Goal: Find contact information: Find contact information

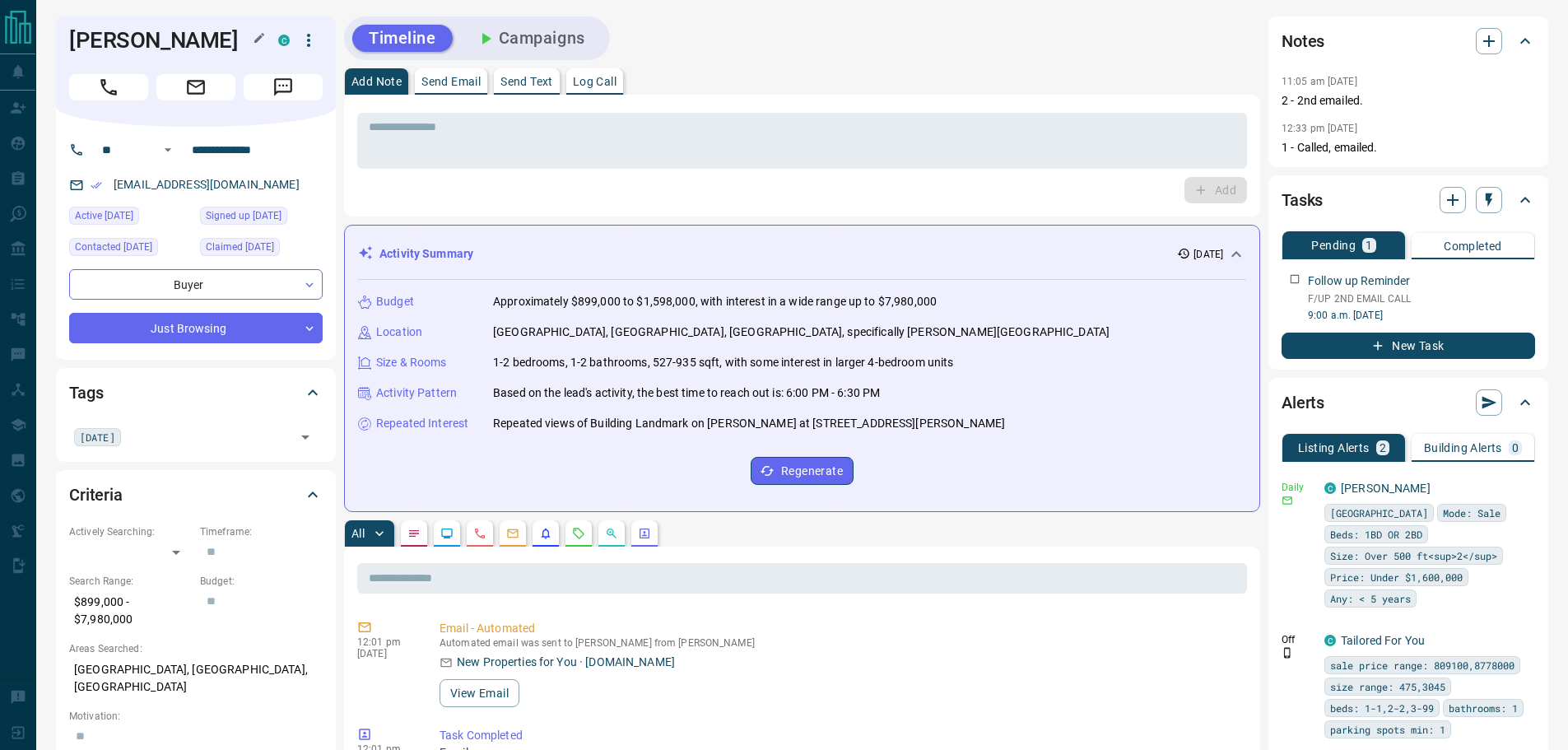
click at [180, 45] on h1 "[PERSON_NAME]" at bounding box center [161, 40] width 184 height 26
copy div "[PERSON_NAME] C"
drag, startPoint x: 200, startPoint y: 152, endPoint x: 183, endPoint y: 152, distance: 17.0
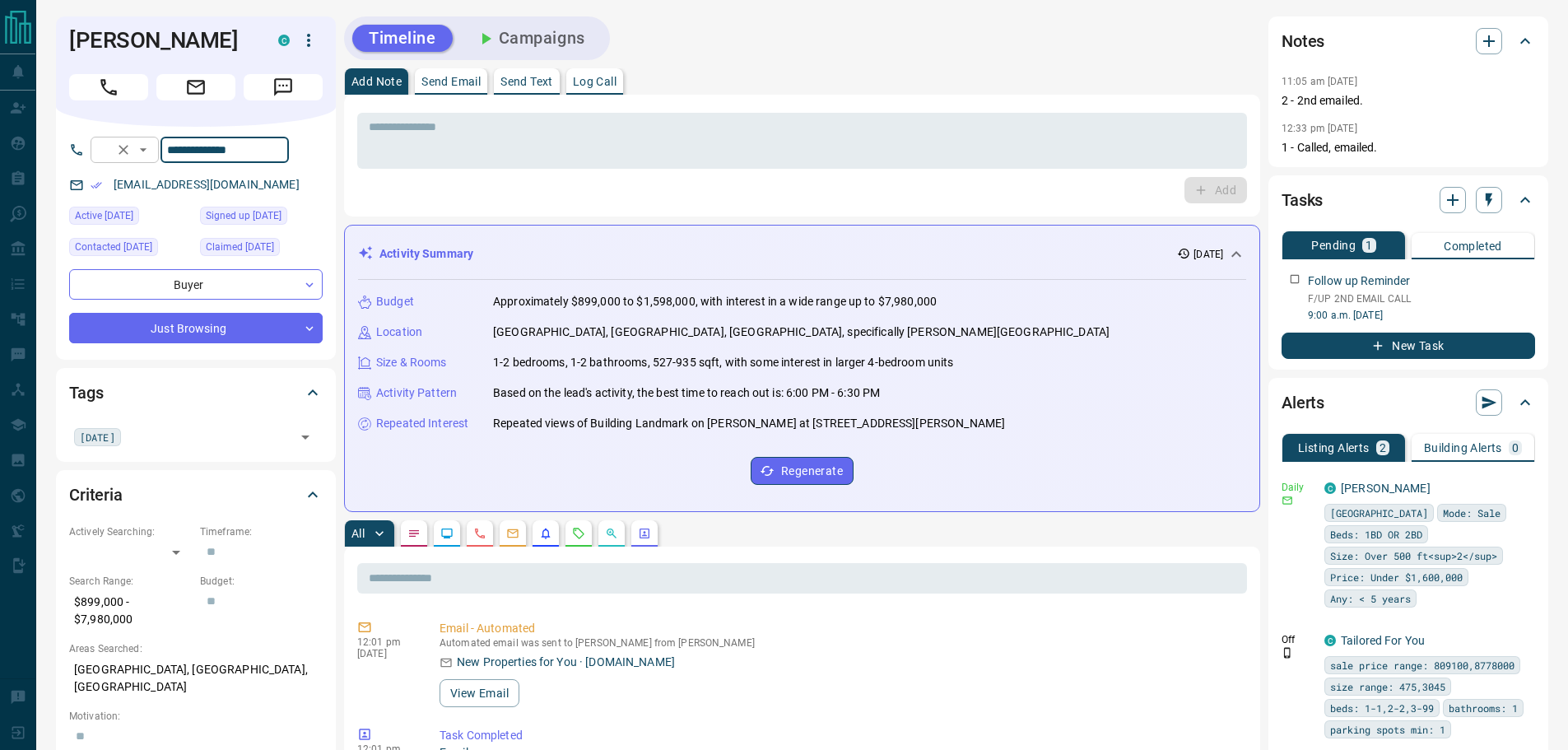
click at [183, 152] on div "**********" at bounding box center [190, 150] width 198 height 26
drag, startPoint x: 262, startPoint y: 187, endPoint x: 113, endPoint y: 184, distance: 149.0
click at [113, 184] on div "[EMAIL_ADDRESS][DOMAIN_NAME]" at bounding box center [195, 185] width 253 height 27
copy link "[EMAIL_ADDRESS][DOMAIN_NAME]"
click at [124, 618] on p "$899,000 - $7,980,000" at bounding box center [130, 611] width 123 height 45
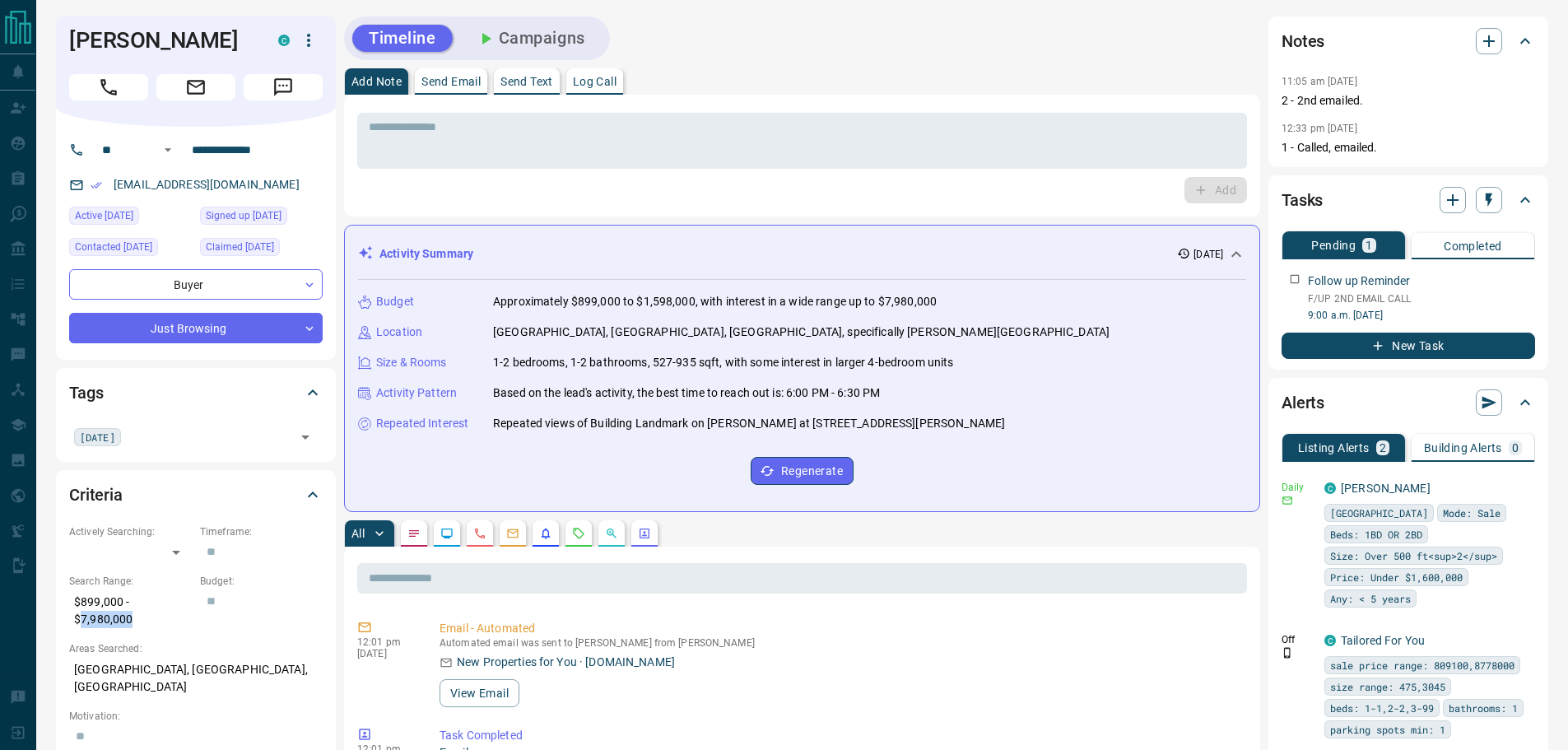
click at [124, 618] on p "$899,000 - $7,980,000" at bounding box center [130, 611] width 123 height 45
copy p "$899,000 - $7,980,000"
click at [162, 672] on p "[GEOGRAPHIC_DATA], [GEOGRAPHIC_DATA], [GEOGRAPHIC_DATA]" at bounding box center [195, 678] width 253 height 45
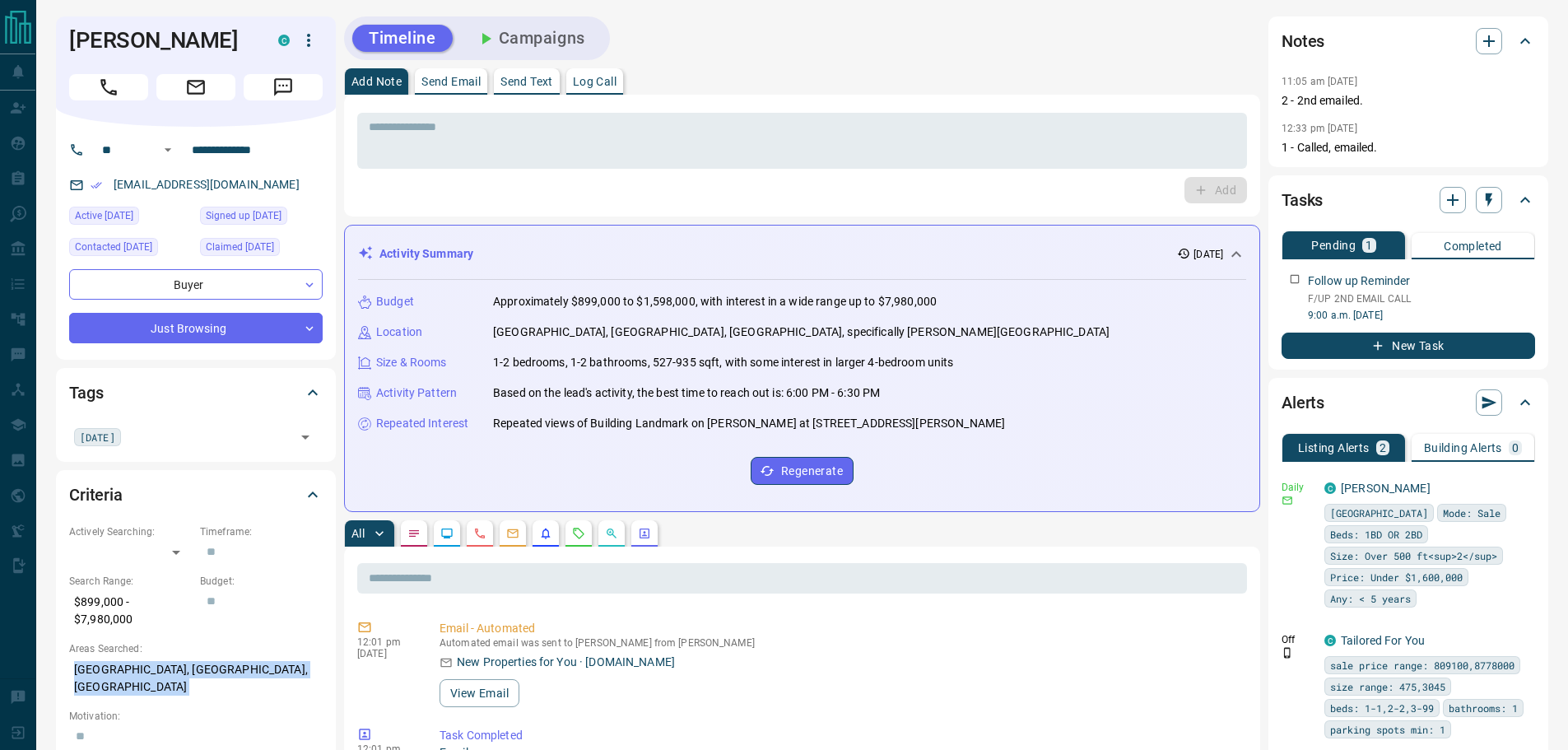
click at [162, 672] on p "[GEOGRAPHIC_DATA], [GEOGRAPHIC_DATA], [GEOGRAPHIC_DATA]" at bounding box center [195, 678] width 253 height 45
copy p "[GEOGRAPHIC_DATA], [GEOGRAPHIC_DATA], [GEOGRAPHIC_DATA]"
